Goal: Navigation & Orientation: Understand site structure

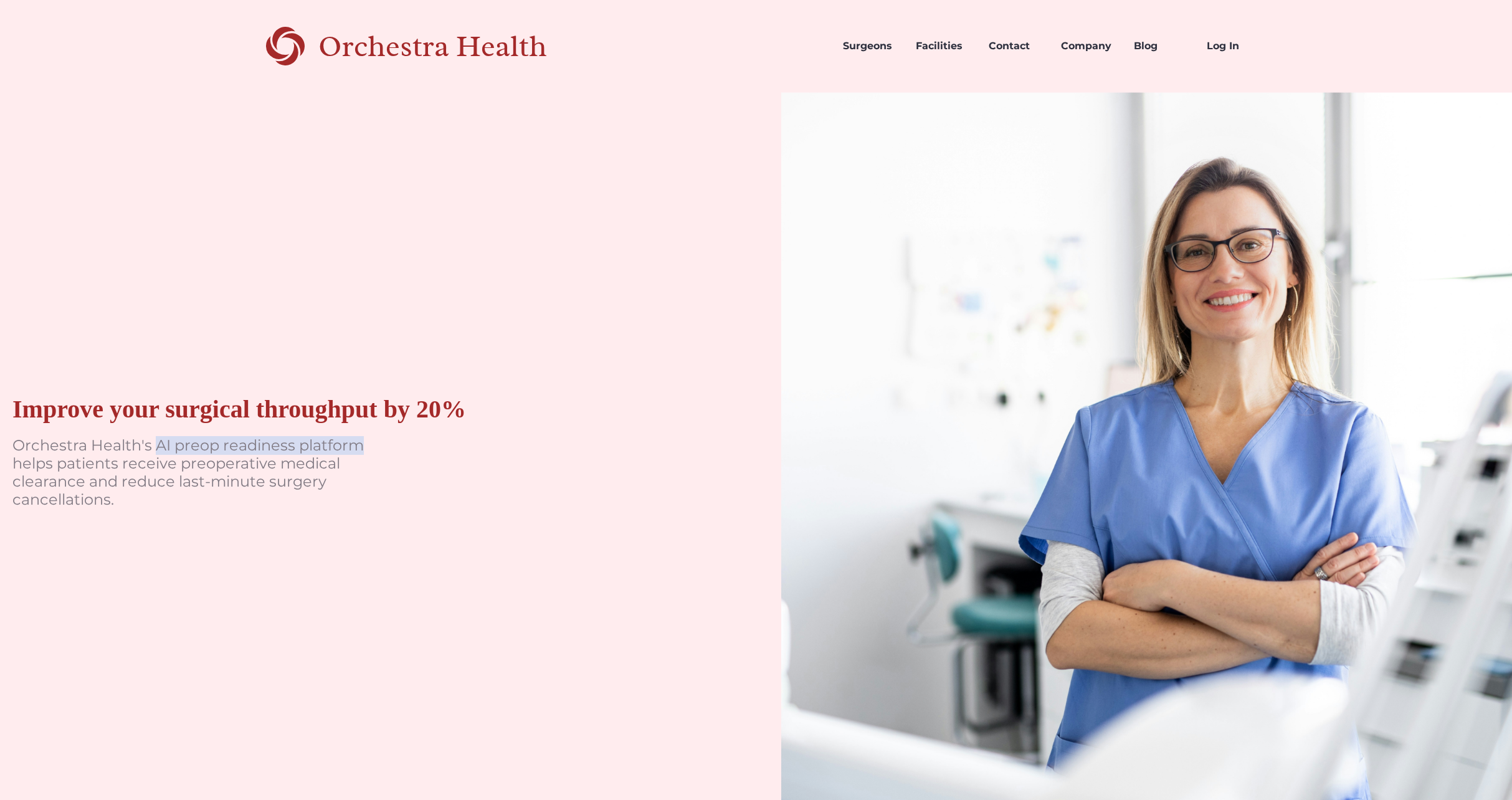
drag, startPoint x: 193, startPoint y: 445, endPoint x: 381, endPoint y: 449, distance: 188.0
click at [381, 449] on p "Orchestra Health's AI preop readiness platform helps patients receive preoperat…" at bounding box center [199, 472] width 373 height 72
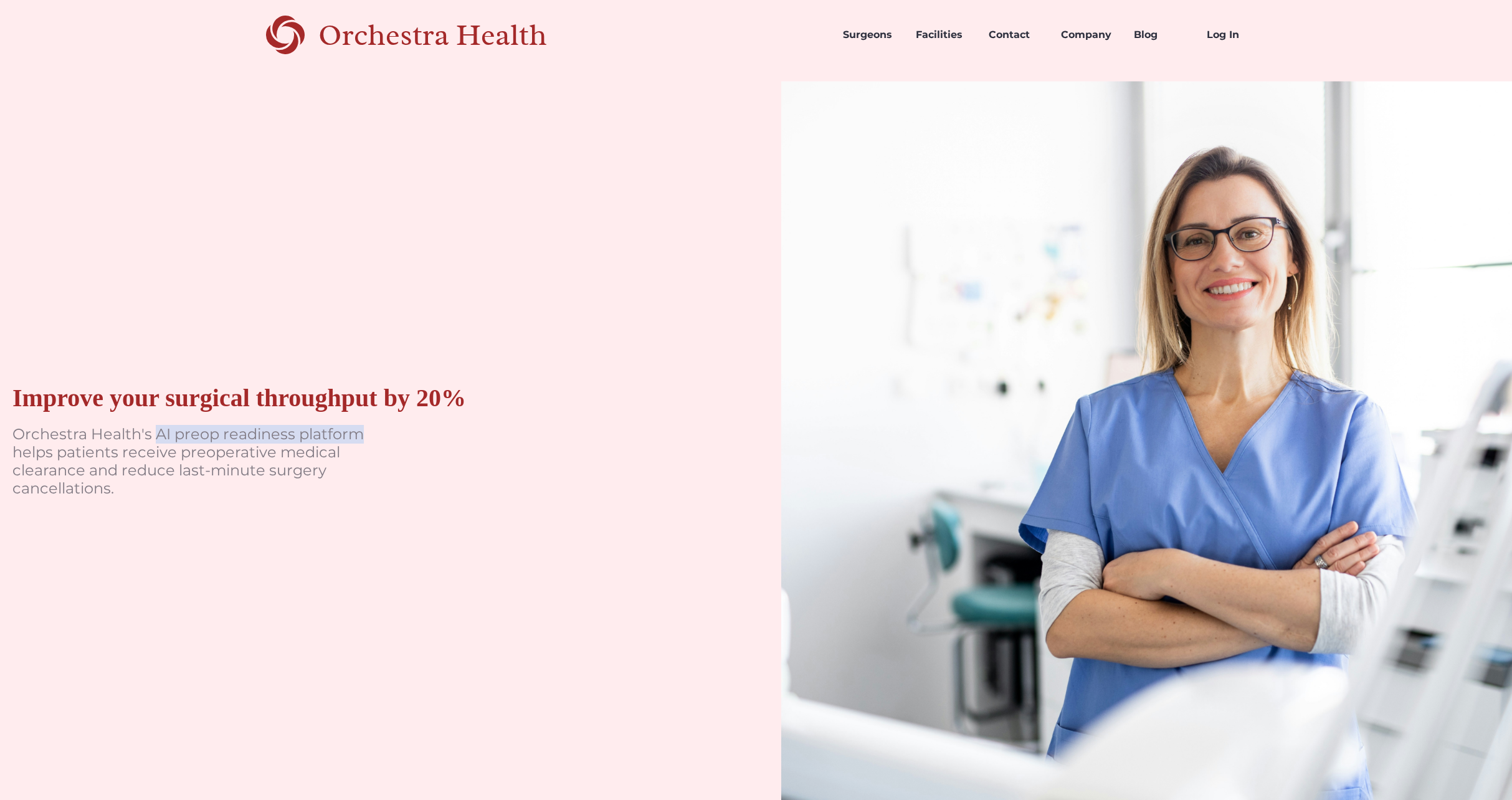
scroll to position [36, 0]
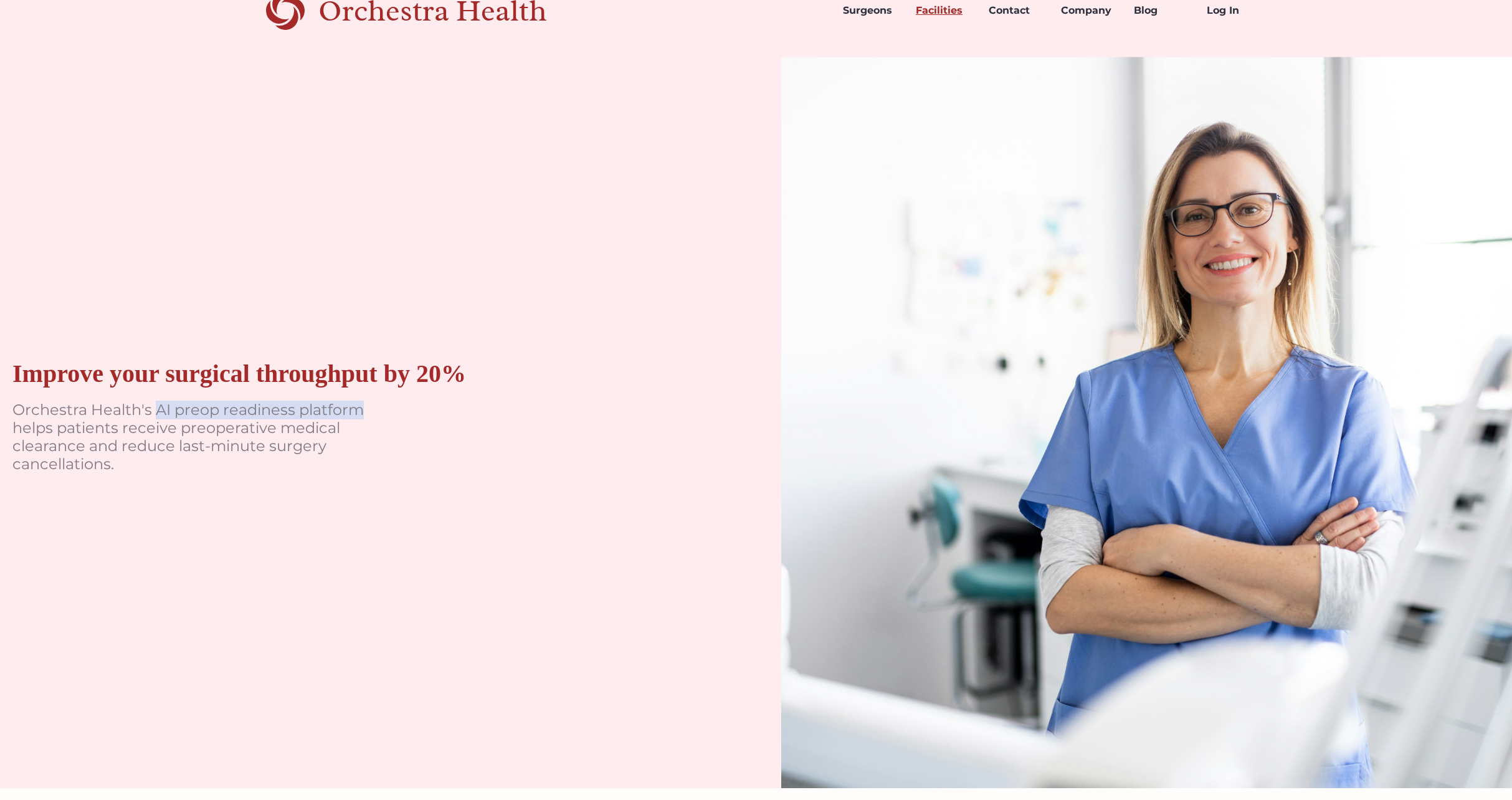
click at [939, 8] on link "Facilities" at bounding box center [941, 11] width 73 height 43
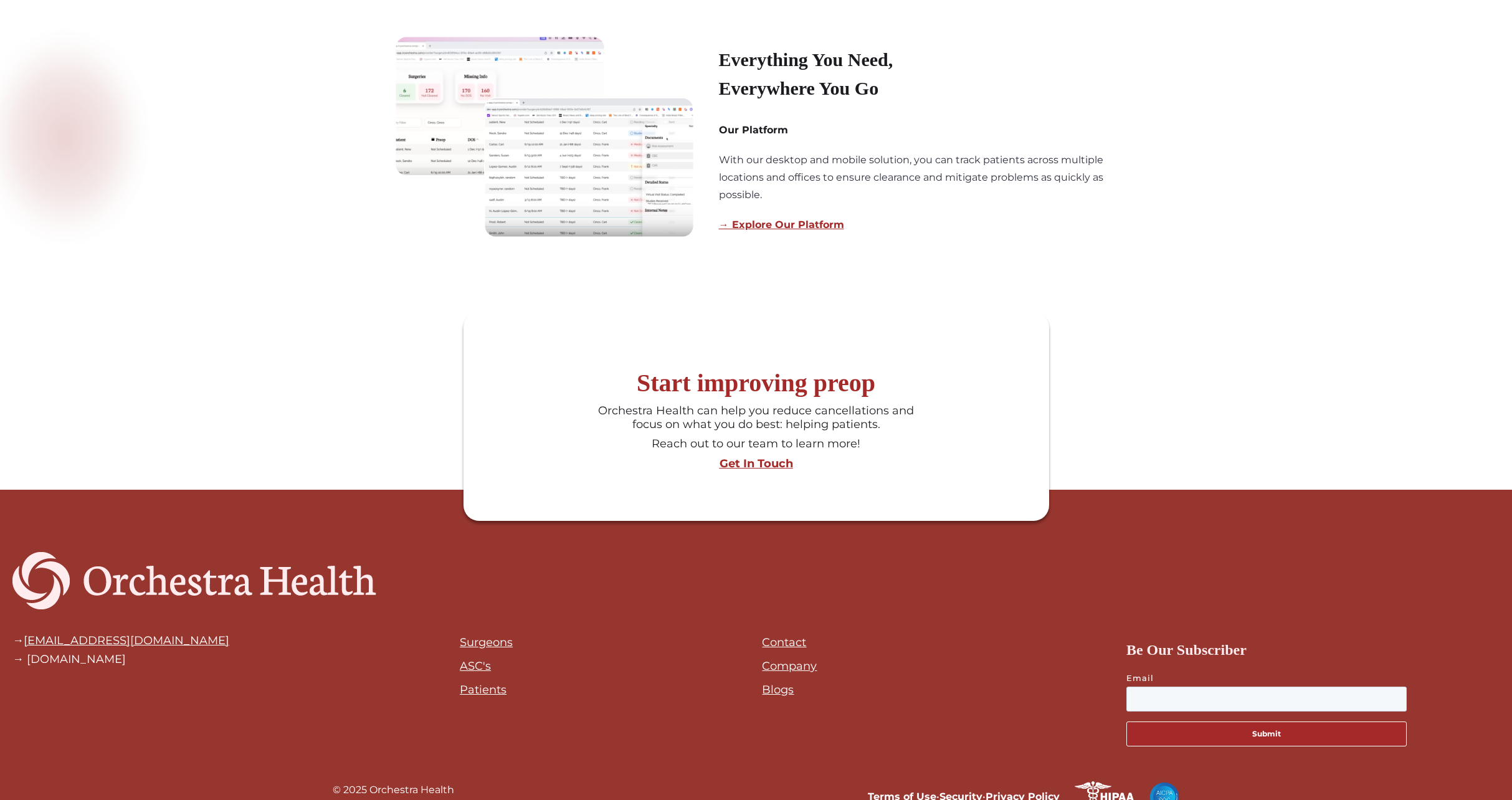
scroll to position [1114, 0]
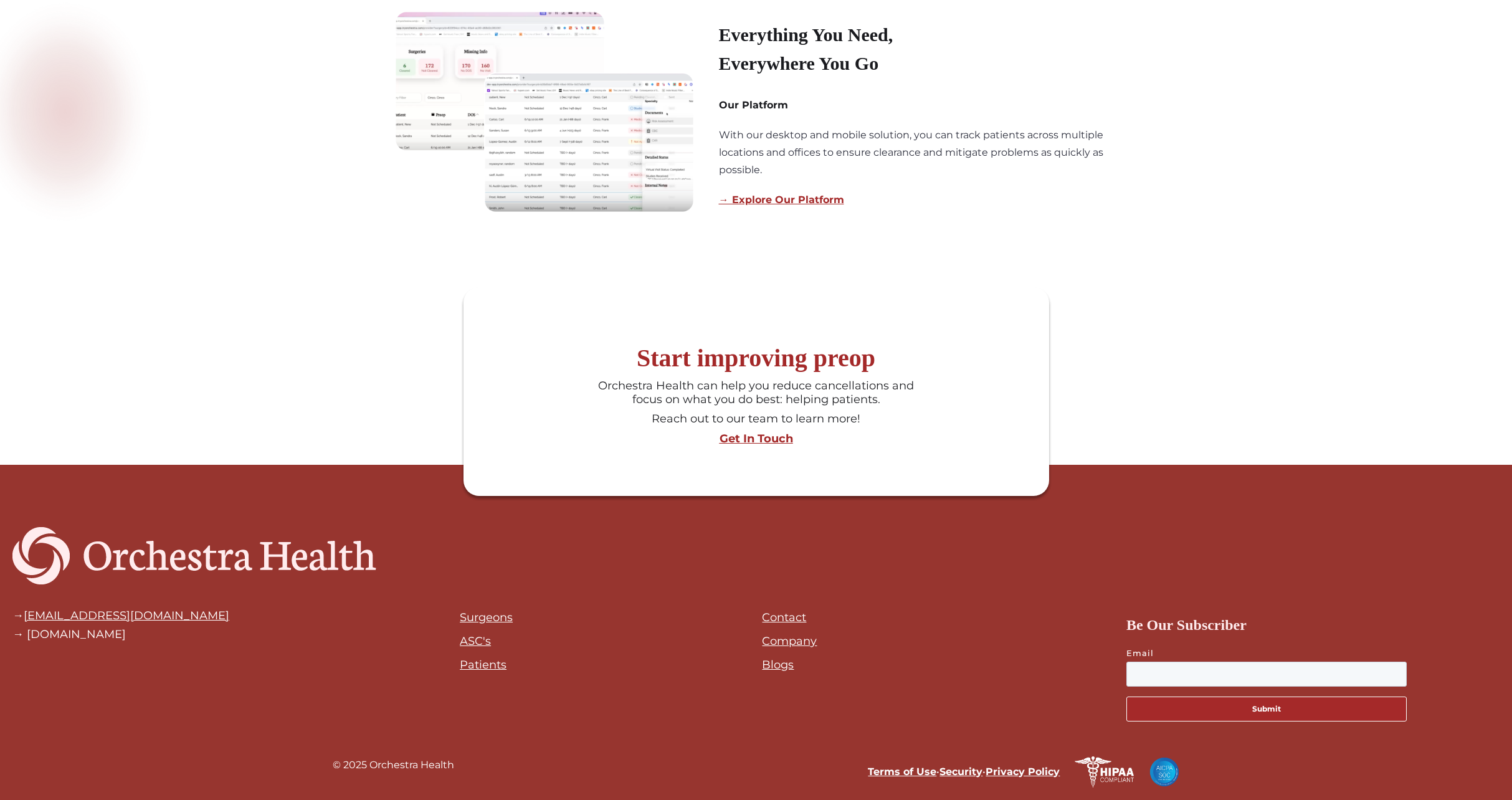
click at [481, 642] on link "ASC's" at bounding box center [475, 641] width 31 height 14
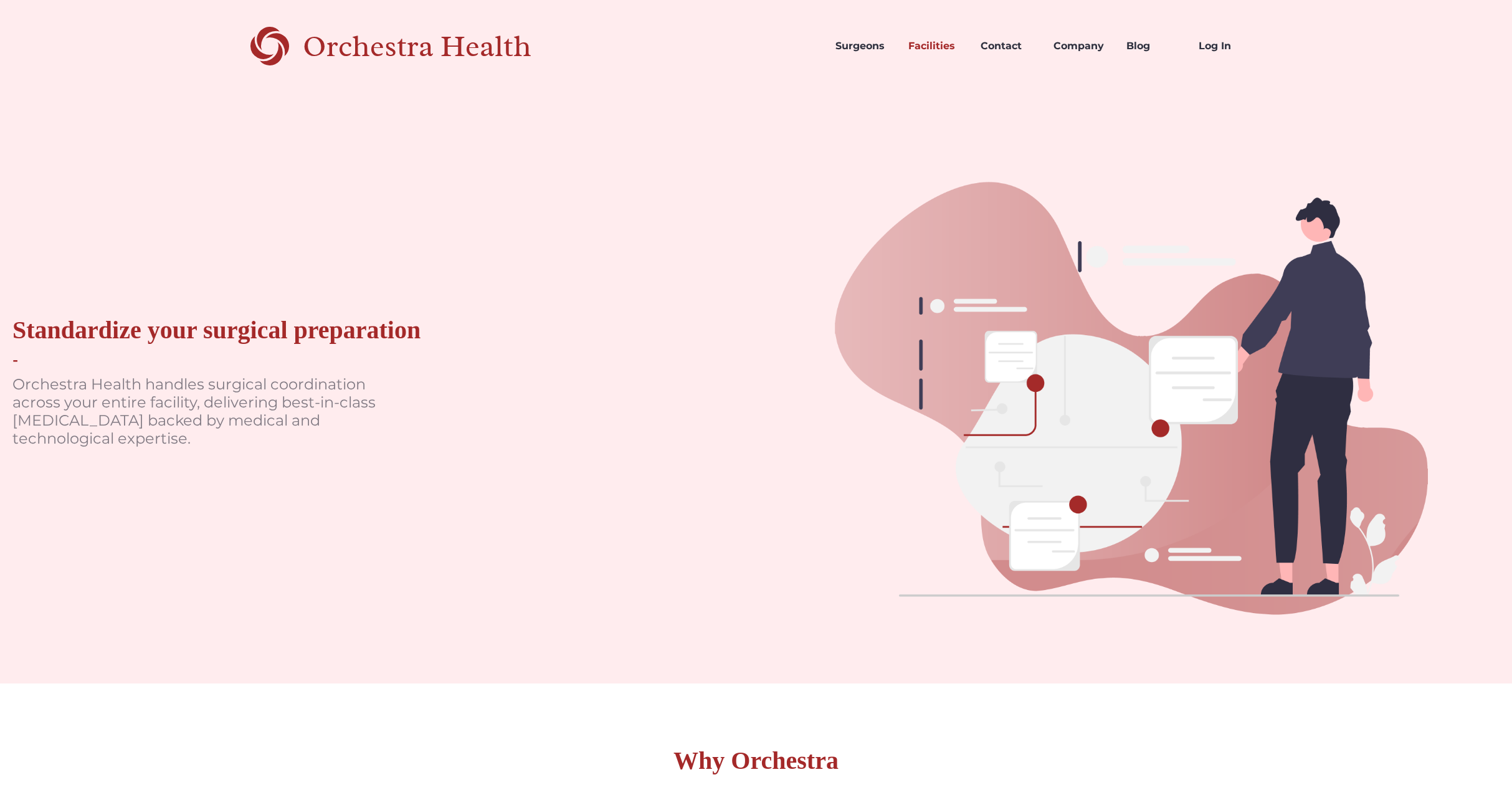
click at [354, 54] on div "Orchestra Health" at bounding box center [438, 46] width 272 height 25
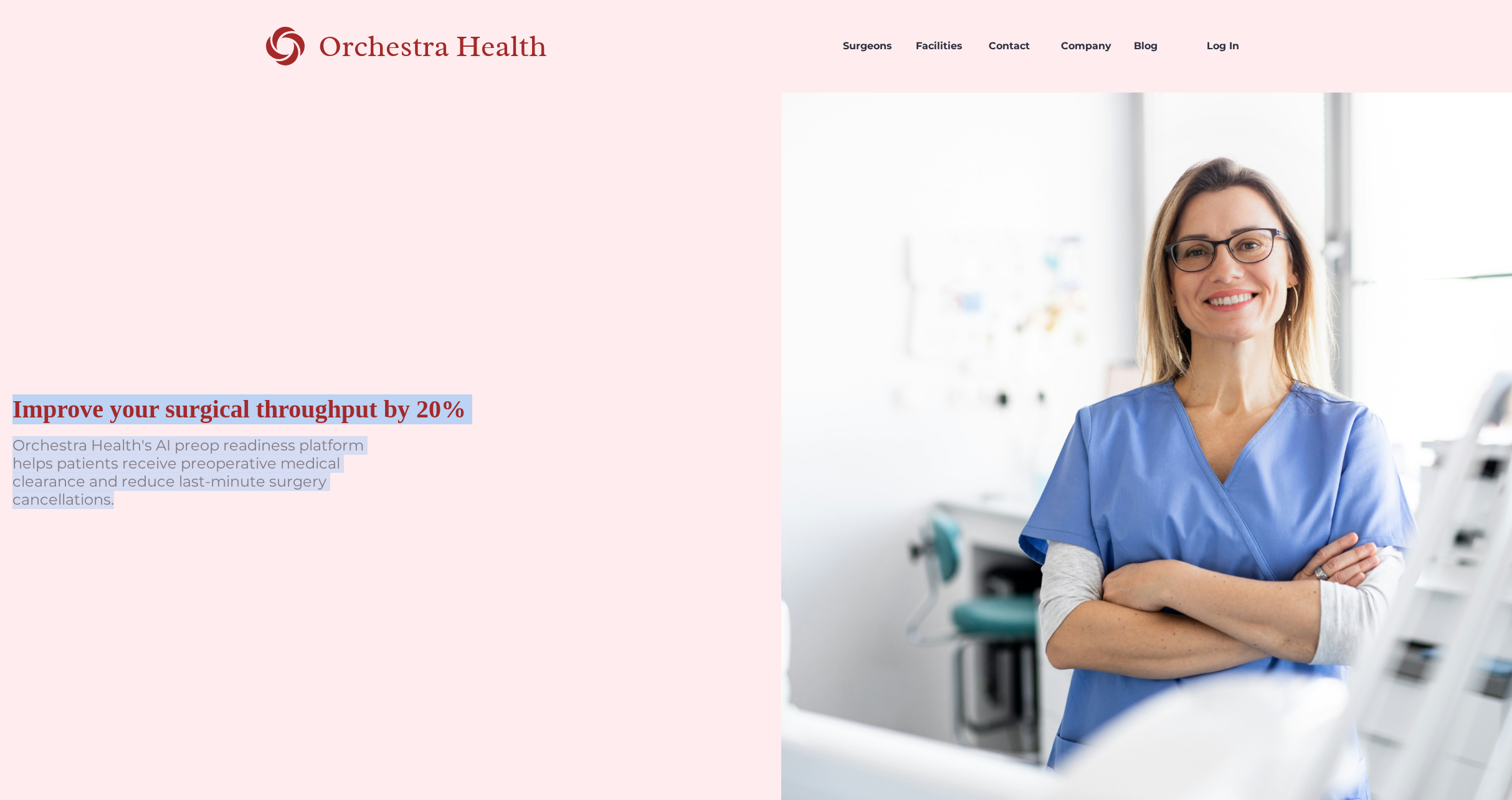
drag, startPoint x: 205, startPoint y: 498, endPoint x: -7, endPoint y: 409, distance: 229.9
click at [0, 409] on html "Orchestra Health Surgeons Facilities Contact Company Blog Log In Improve your s…" at bounding box center [756, 400] width 1512 height 800
copy div "Improve your surgical throughput by 20% Orchestra Health's AI preop readiness p…"
